Goal: Information Seeking & Learning: Learn about a topic

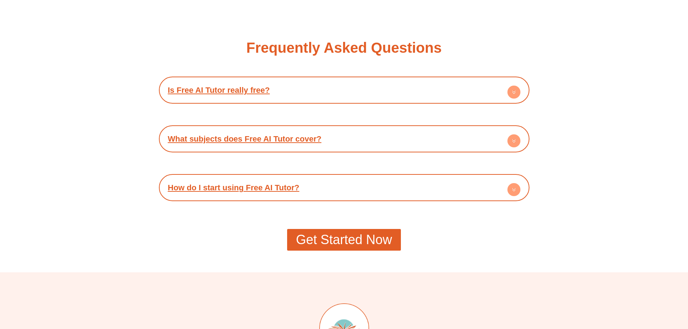
scroll to position [1313, 0]
click at [256, 92] on link "Is Free AI Tutor really free?" at bounding box center [219, 89] width 102 height 9
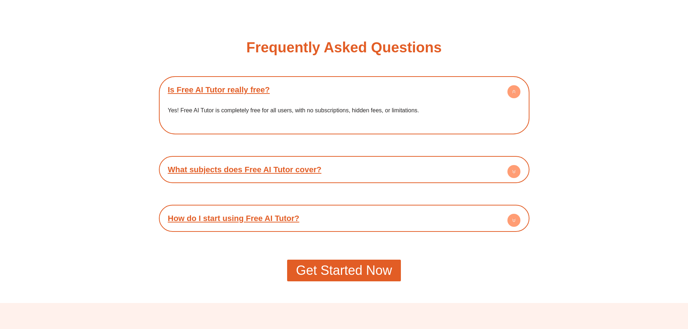
click at [347, 174] on div "What subjects does Free AI Tutor cover?" at bounding box center [343, 170] width 363 height 20
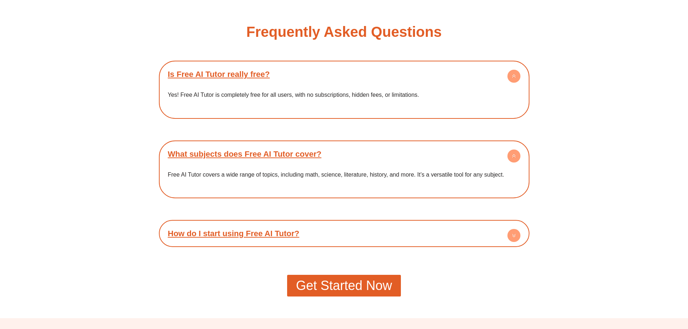
scroll to position [1329, 0]
click at [324, 231] on div "How do I start using Free AI Tutor?" at bounding box center [343, 233] width 363 height 20
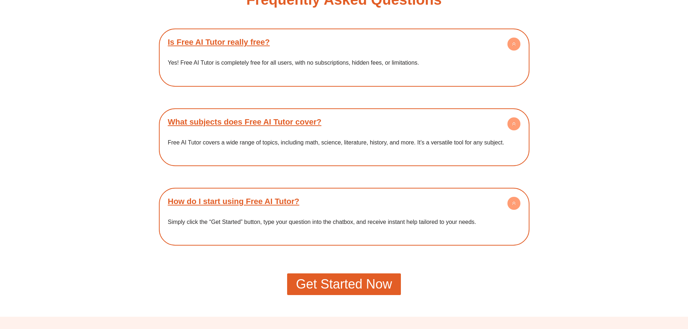
scroll to position [1361, 0]
click at [339, 280] on span "Get Started Now" at bounding box center [344, 283] width 96 height 13
click at [357, 291] on link "Get Started Now" at bounding box center [343, 284] width 113 height 22
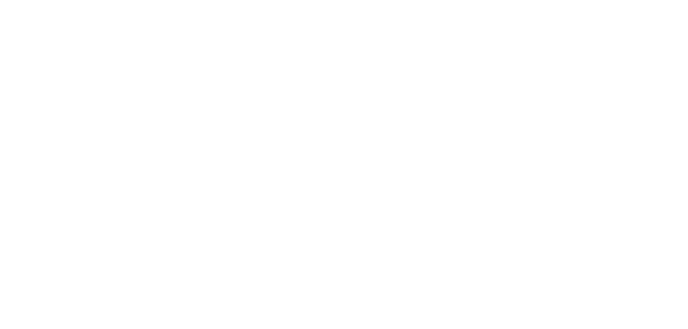
scroll to position [63, 0]
